Goal: Find contact information: Find contact information

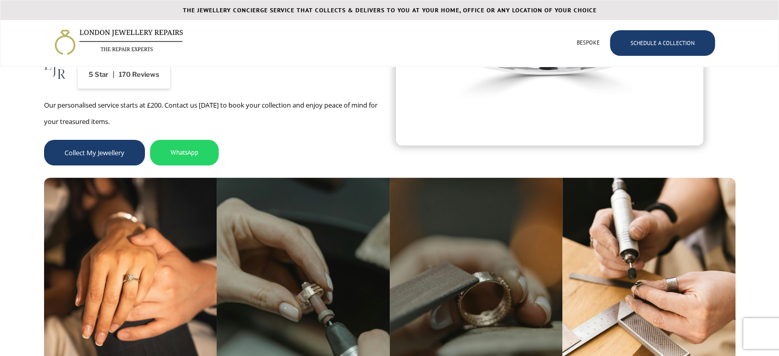
scroll to position [158, 0]
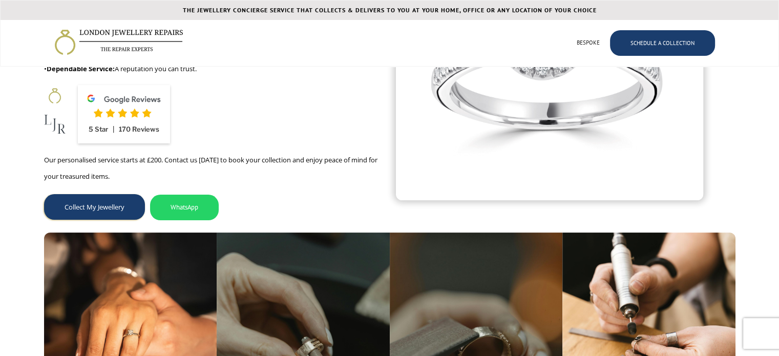
click at [104, 202] on link "Collect My Jewellery" at bounding box center [94, 207] width 101 height 26
click at [178, 206] on link "WhatsApp" at bounding box center [184, 207] width 69 height 26
